Goal: Transaction & Acquisition: Purchase product/service

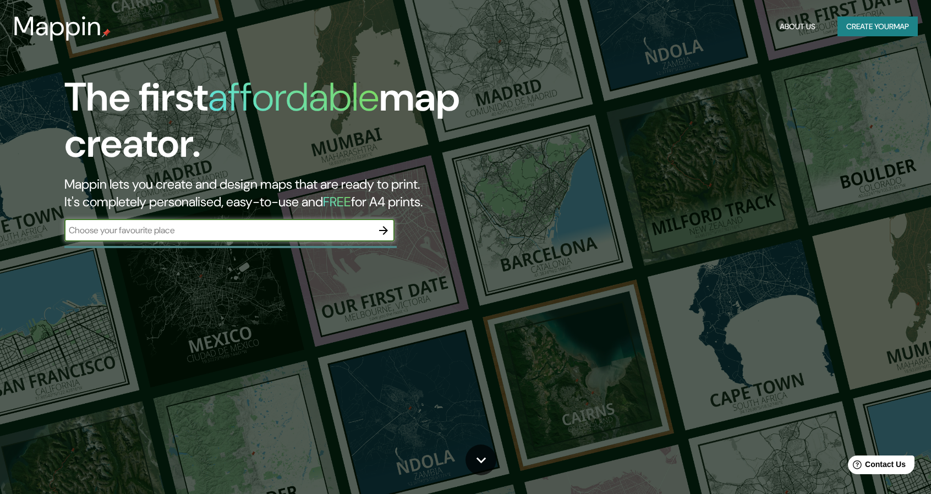
click at [298, 230] on input "text" at bounding box center [218, 230] width 308 height 13
type input "isla chinería"
click at [382, 231] on icon "button" at bounding box center [383, 230] width 9 height 9
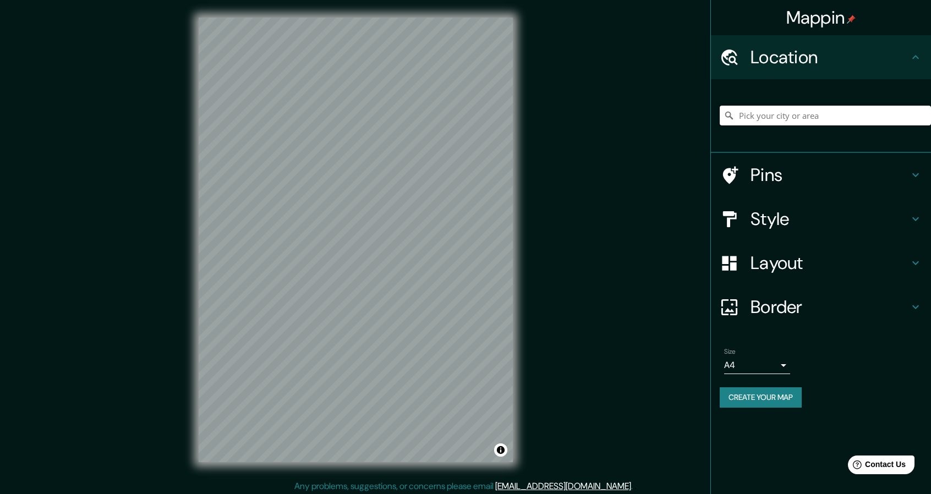
click at [810, 113] on input "Pick your city or area" at bounding box center [825, 116] width 211 height 20
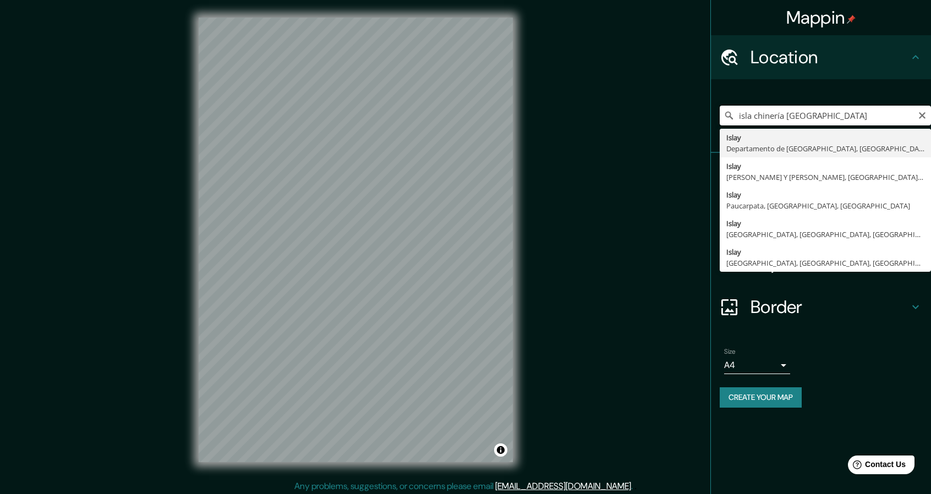
click at [756, 115] on input "isla chinería [GEOGRAPHIC_DATA]" at bounding box center [825, 116] width 211 height 20
click at [754, 115] on input "isla chinería [GEOGRAPHIC_DATA]" at bounding box center [825, 116] width 211 height 20
type input "chinería [GEOGRAPHIC_DATA]"
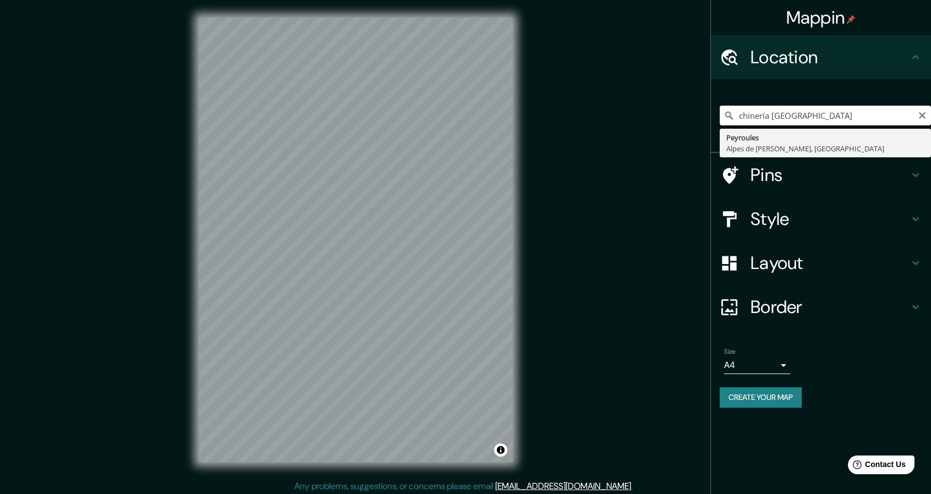
drag, startPoint x: 816, startPoint y: 119, endPoint x: 707, endPoint y: 119, distance: 109.0
click at [707, 119] on div "Mappin Location chinería [GEOGRAPHIC_DATA] Peyroules [GEOGRAPHIC_DATA][PERSON_N…" at bounding box center [465, 249] width 931 height 498
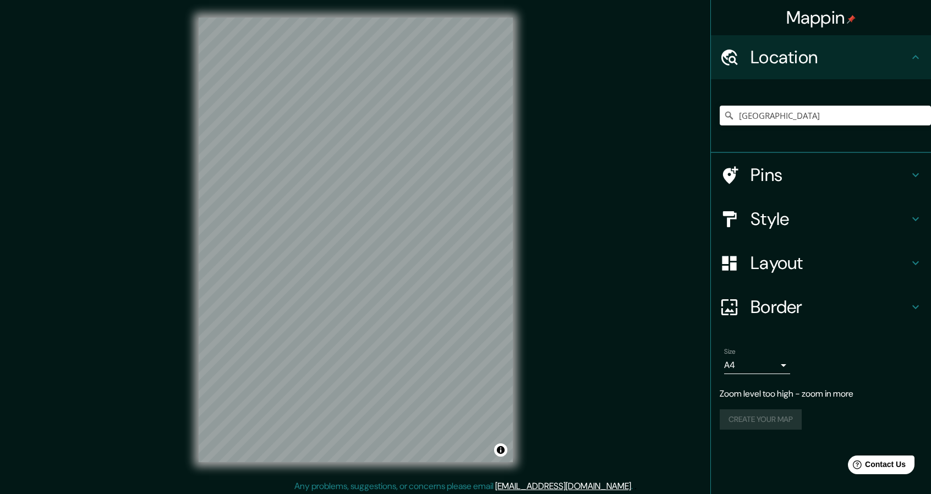
click at [855, 178] on h4 "Pins" at bounding box center [830, 175] width 159 height 22
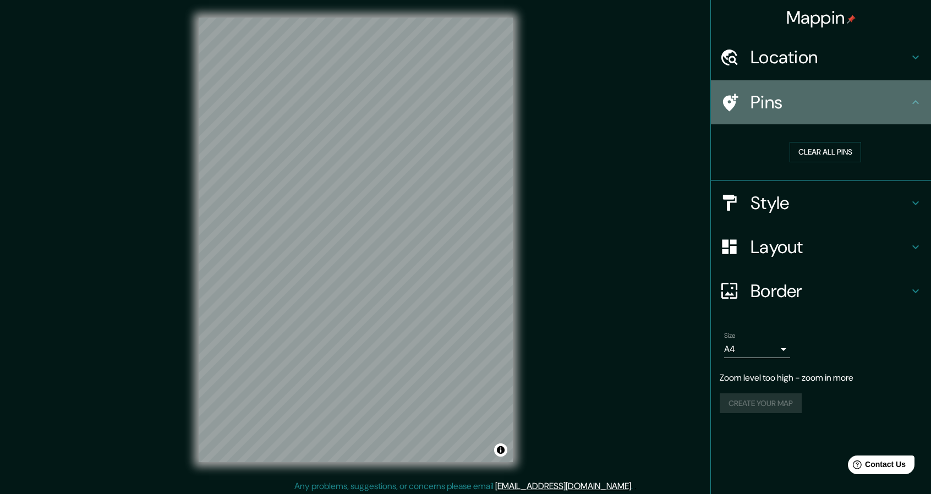
click at [875, 119] on div "Pins" at bounding box center [821, 102] width 220 height 44
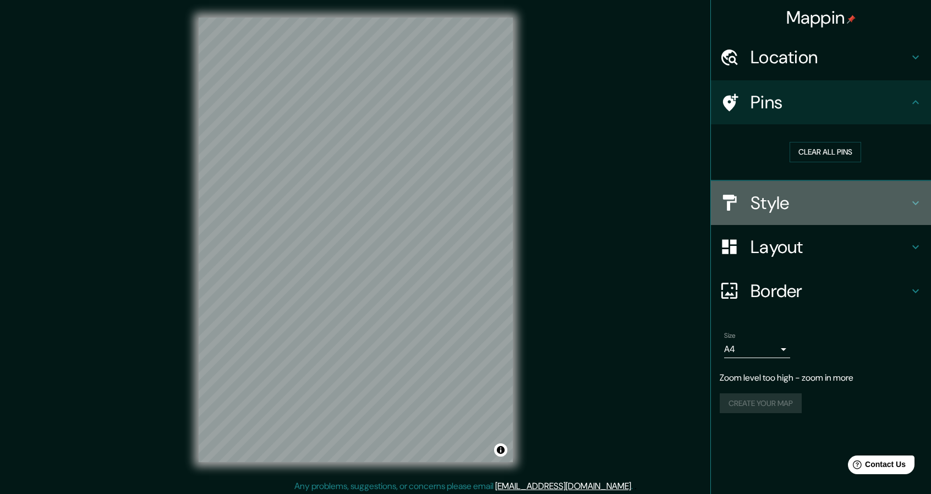
click at [808, 210] on h4 "Style" at bounding box center [830, 203] width 159 height 22
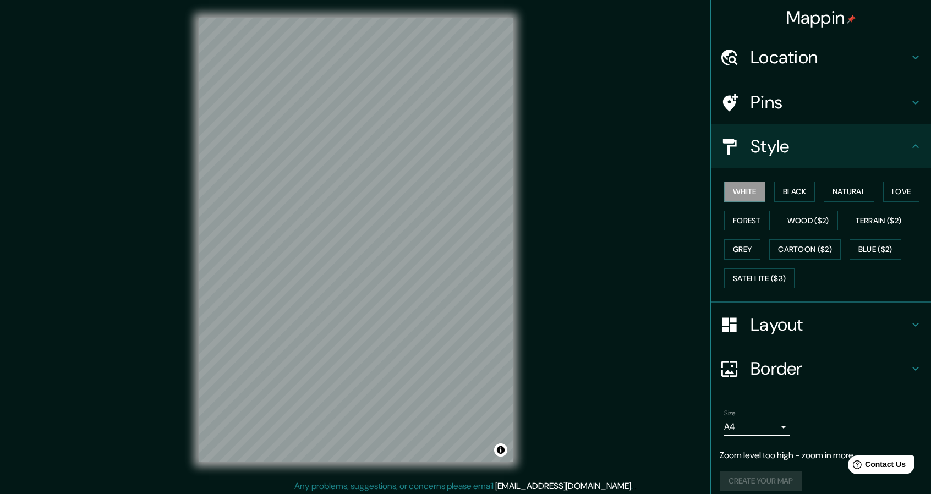
click at [823, 167] on div "Style" at bounding box center [821, 146] width 220 height 44
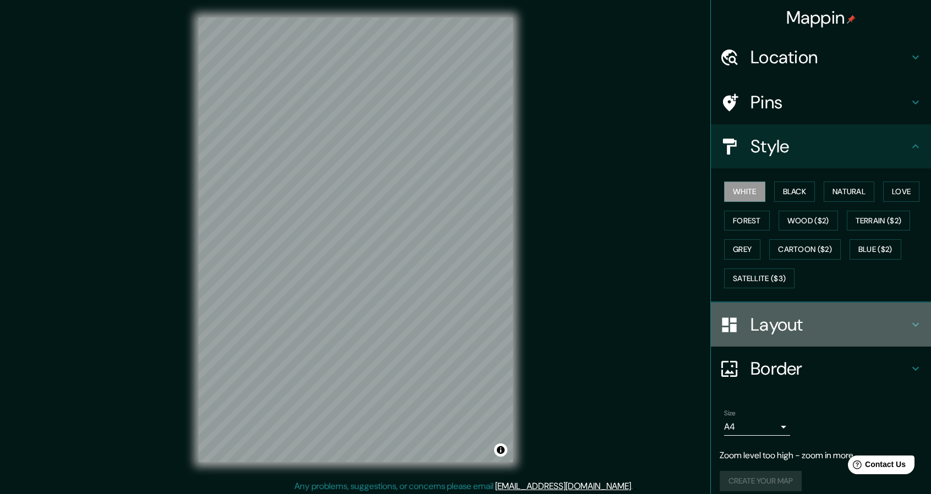
click at [819, 337] on div "Layout" at bounding box center [821, 325] width 220 height 44
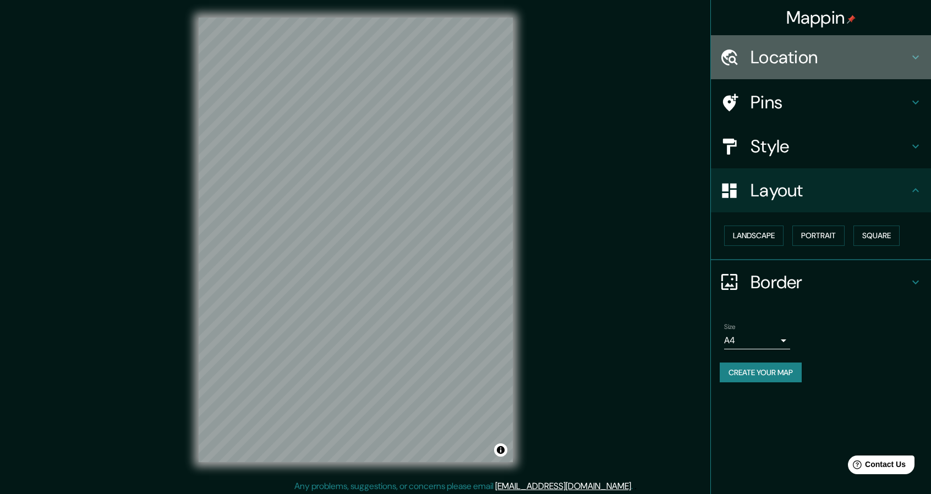
click at [784, 46] on h4 "Location" at bounding box center [830, 57] width 159 height 22
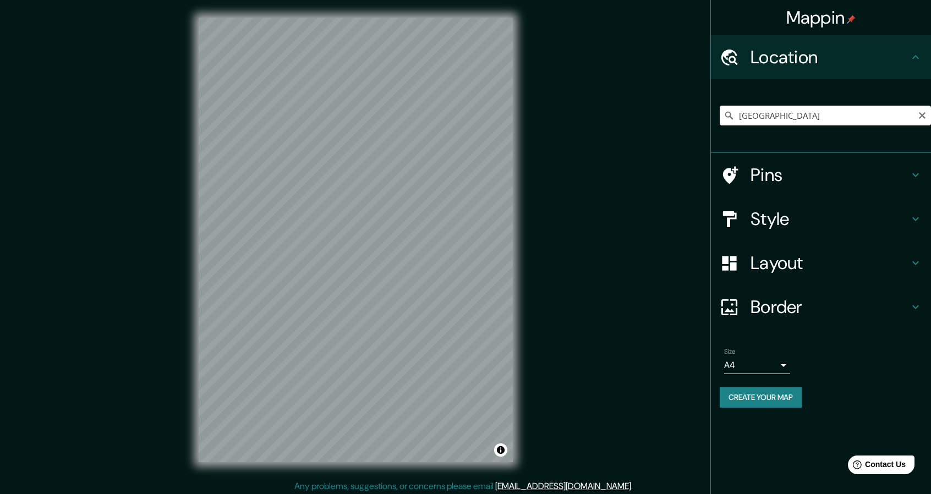
click at [788, 107] on input "[GEOGRAPHIC_DATA]" at bounding box center [825, 116] width 211 height 20
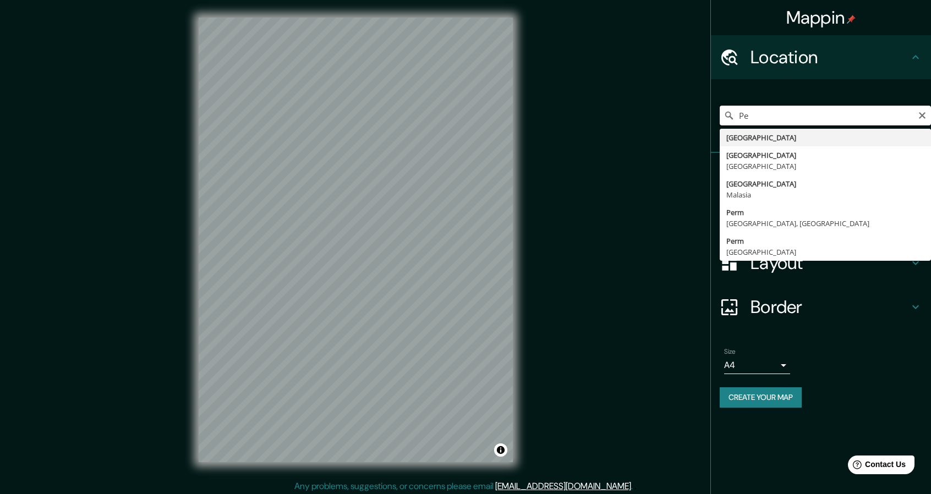
type input "P"
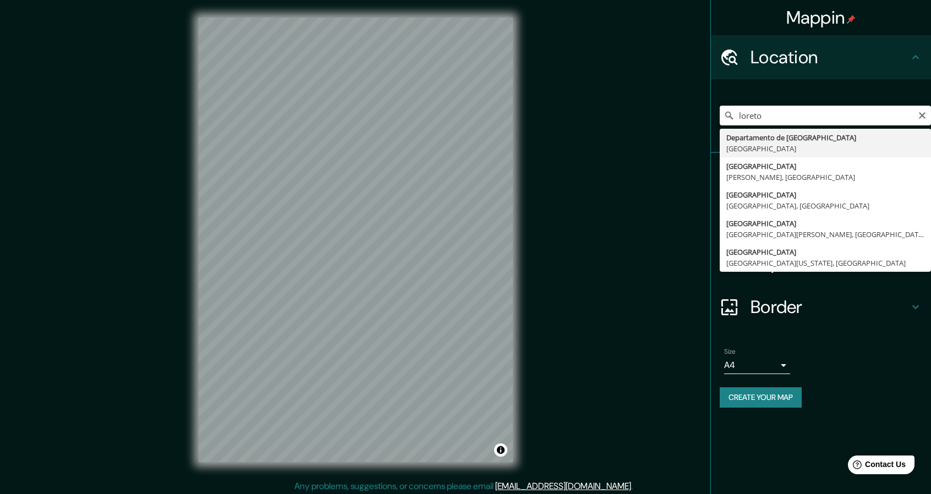
type input "loreto"
drag, startPoint x: 770, startPoint y: 118, endPoint x: 724, endPoint y: 123, distance: 46.5
click at [724, 123] on input "loreto" at bounding box center [825, 116] width 211 height 20
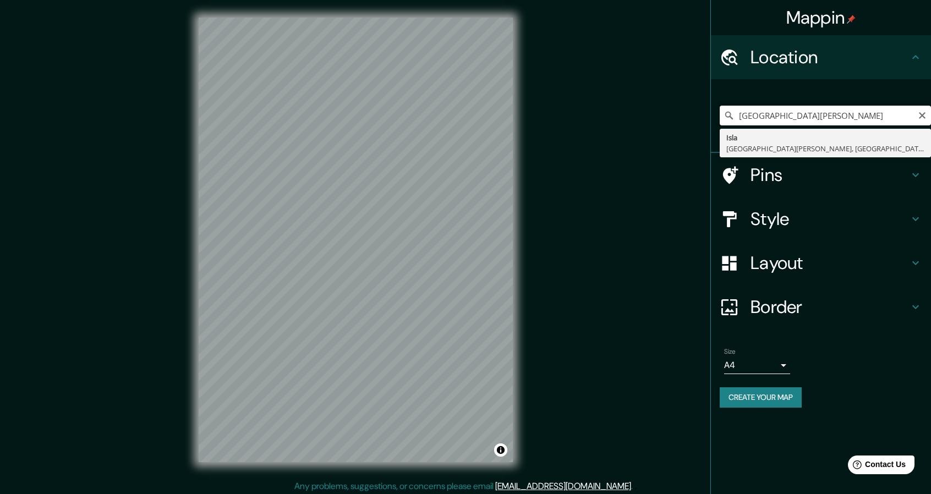
type input "[GEOGRAPHIC_DATA][PERSON_NAME]"
drag, startPoint x: 871, startPoint y: 119, endPoint x: 576, endPoint y: 122, distance: 295.1
click at [576, 122] on div "Mappin Location [GEOGRAPHIC_DATA][PERSON_NAME] [GEOGRAPHIC_DATA][PERSON_NAME], …" at bounding box center [465, 249] width 931 height 498
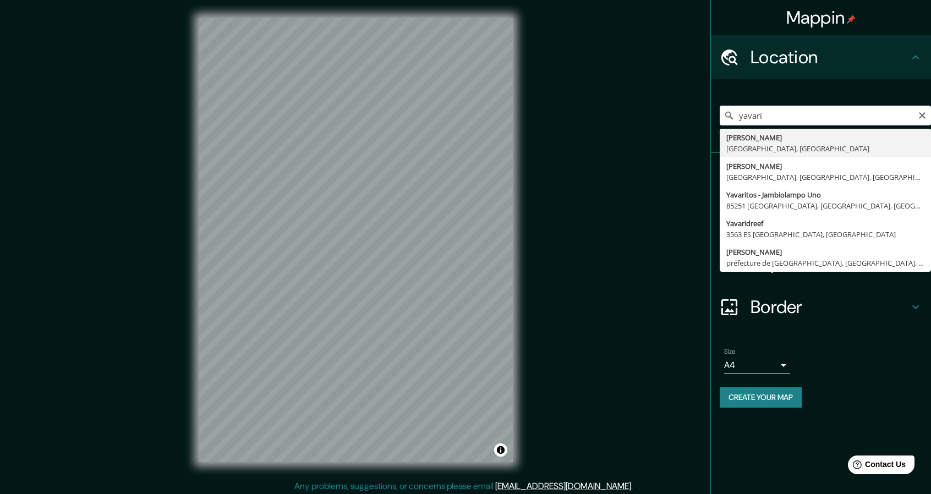
type input "Yavari, [GEOGRAPHIC_DATA], [GEOGRAPHIC_DATA]"
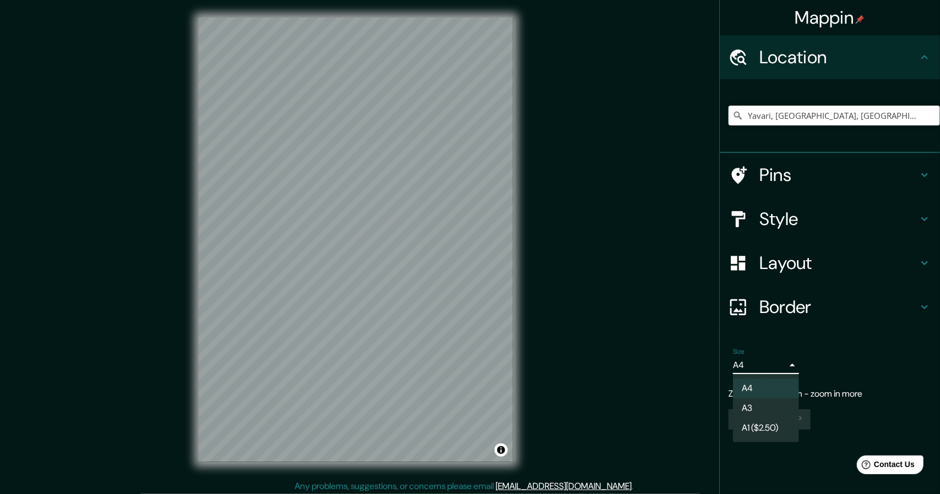
click at [773, 365] on body "Mappin Location [GEOGRAPHIC_DATA], [GEOGRAPHIC_DATA], [GEOGRAPHIC_DATA] Pins St…" at bounding box center [470, 247] width 940 height 494
click at [765, 407] on li "A3" at bounding box center [766, 409] width 66 height 20
type input "a4"
